Goal: Task Accomplishment & Management: Complete application form

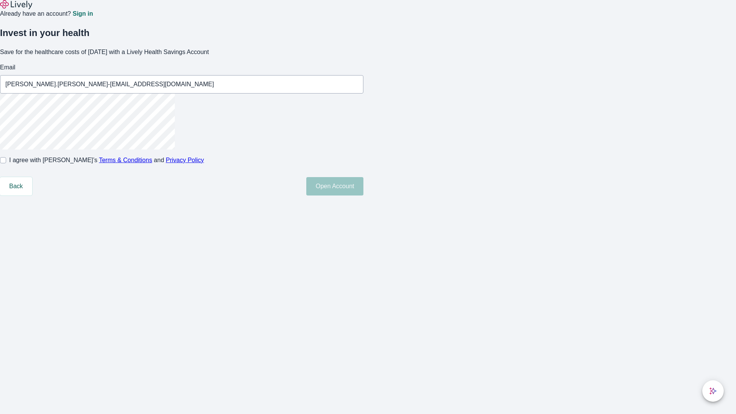
click at [6, 163] on input "I agree with Lively’s Terms & Conditions and Privacy Policy" at bounding box center [3, 160] width 6 height 6
checkbox input "true"
click at [363, 196] on button "Open Account" at bounding box center [334, 186] width 57 height 18
